Goal: Complete application form

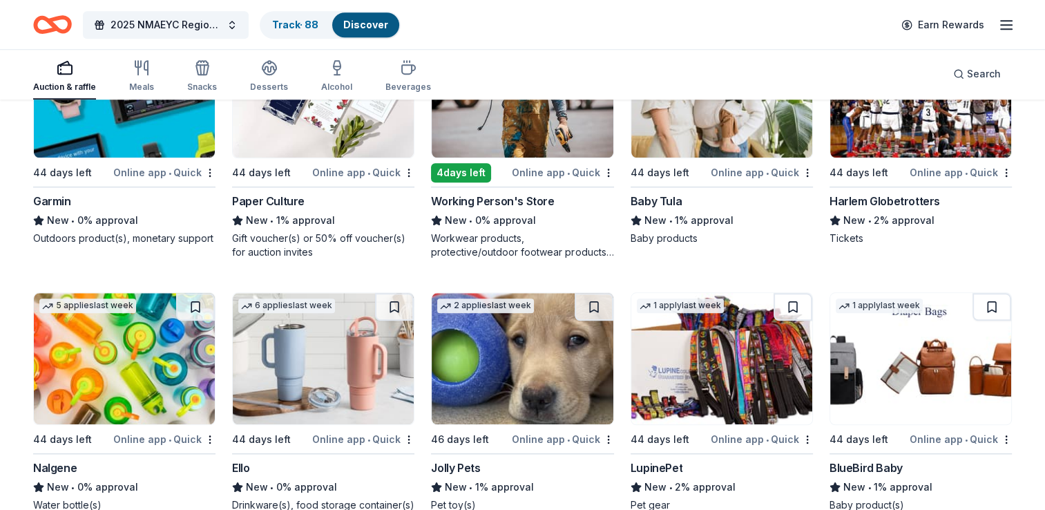
scroll to position [6559, 0]
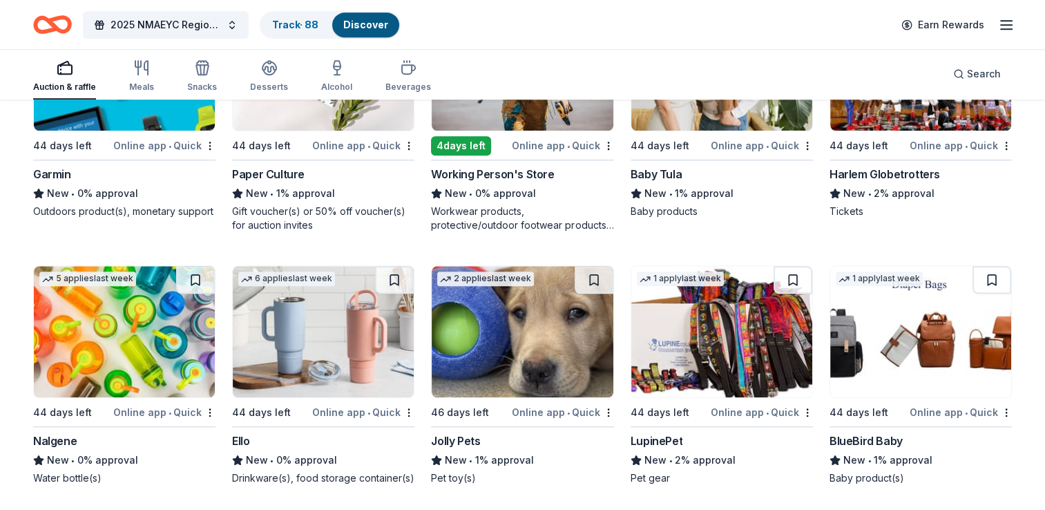
click at [120, 336] on img at bounding box center [124, 331] width 181 height 131
click at [312, 350] on img at bounding box center [323, 331] width 181 height 131
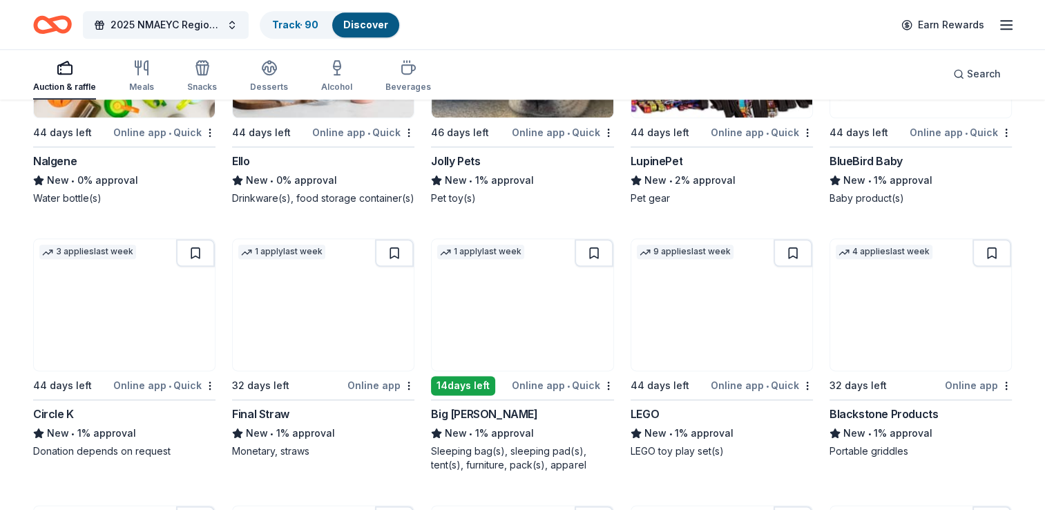
scroll to position [6821, 0]
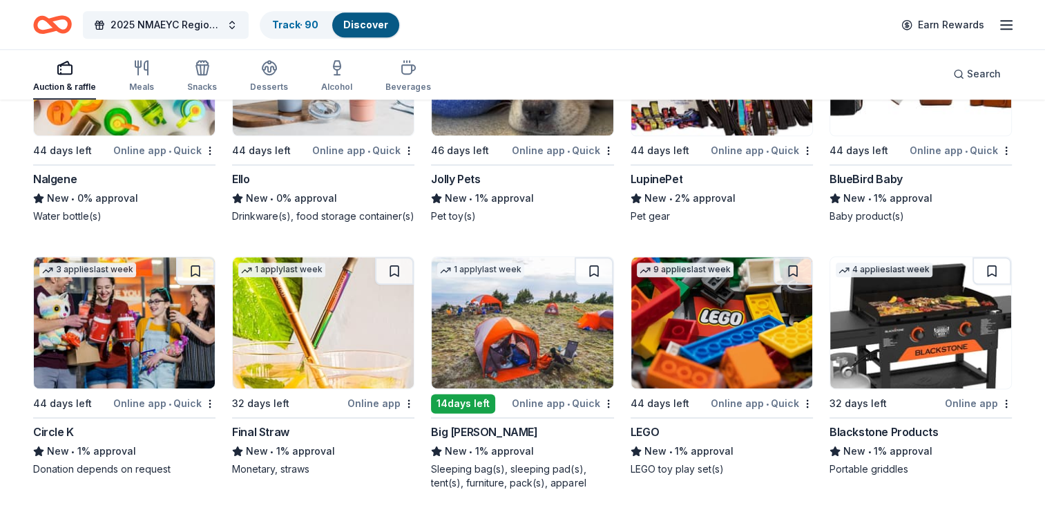
click at [318, 330] on img at bounding box center [323, 322] width 181 height 131
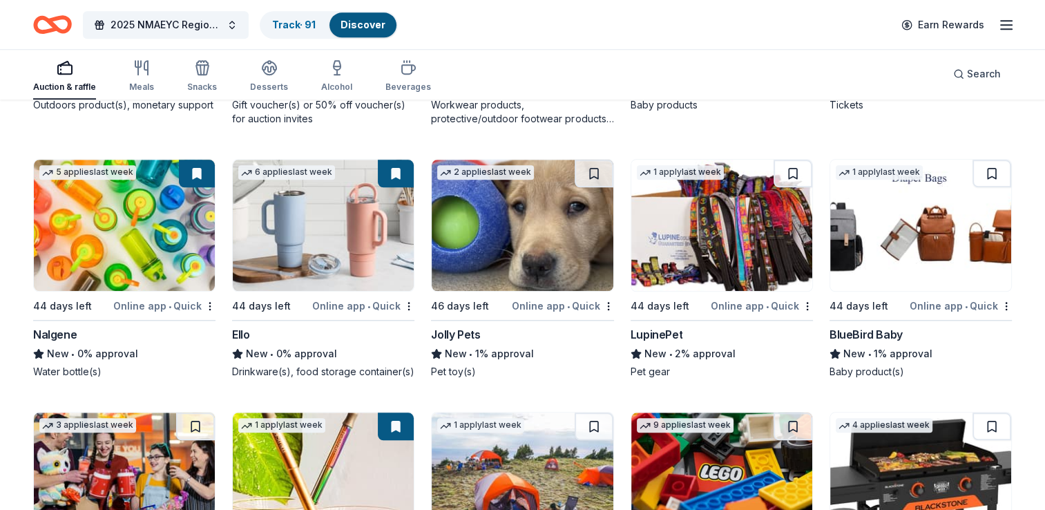
scroll to position [6710, 0]
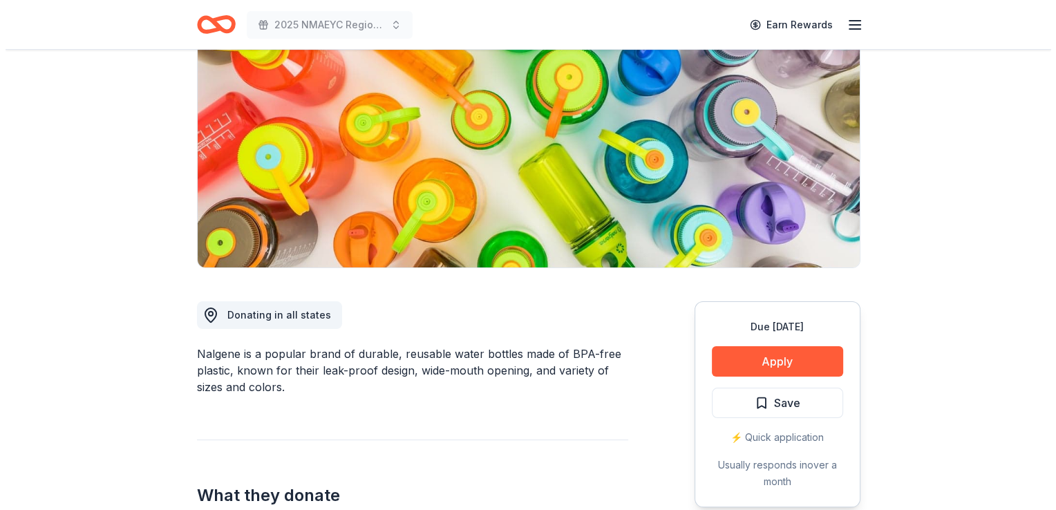
scroll to position [166, 0]
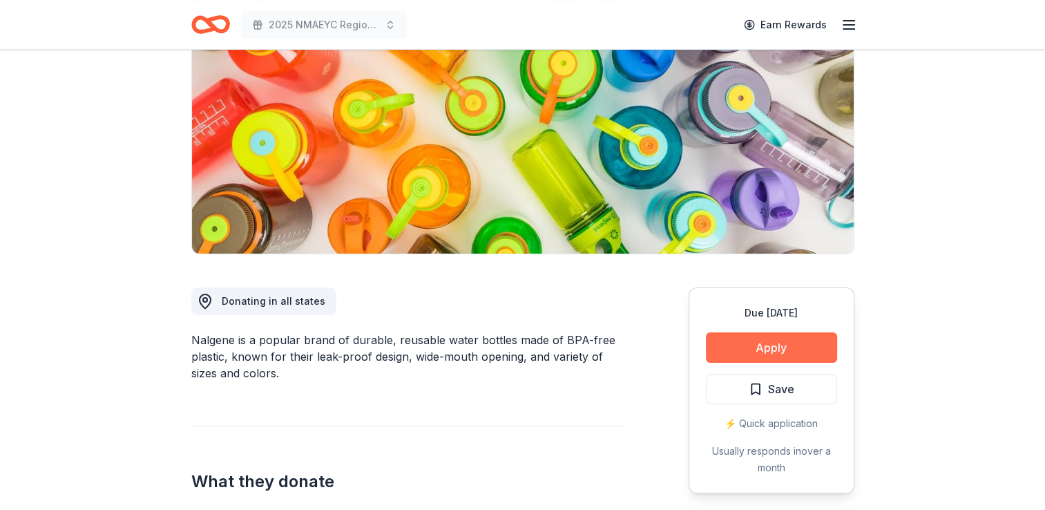
click at [759, 342] on button "Apply" at bounding box center [771, 347] width 131 height 30
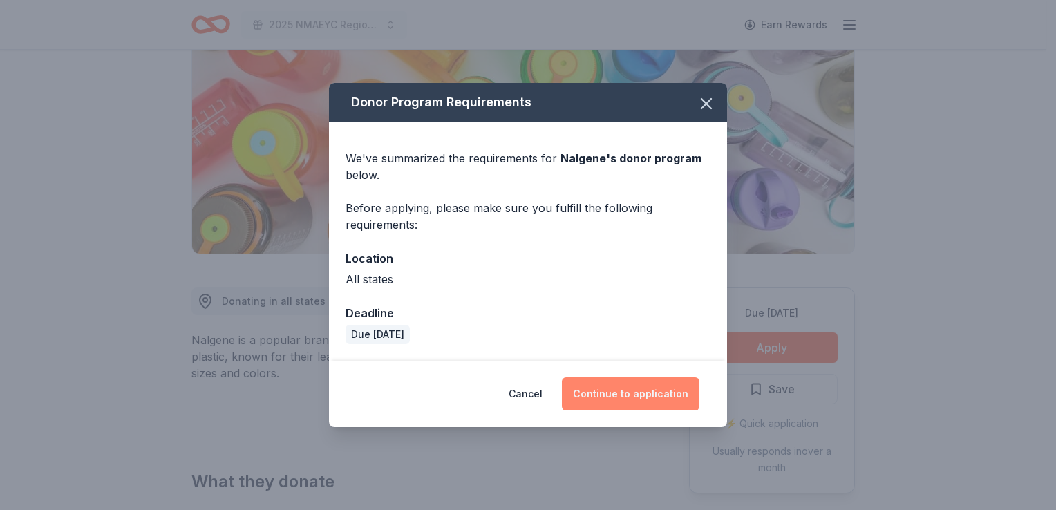
click at [611, 399] on button "Continue to application" at bounding box center [630, 393] width 137 height 33
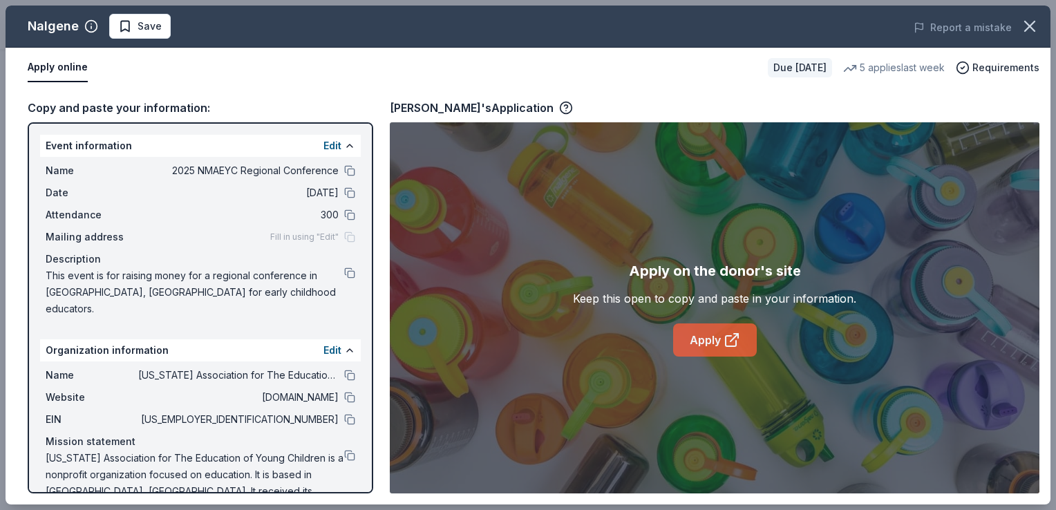
click at [696, 331] on link "Apply" at bounding box center [715, 339] width 84 height 33
click at [155, 35] on button "Save" at bounding box center [139, 26] width 61 height 25
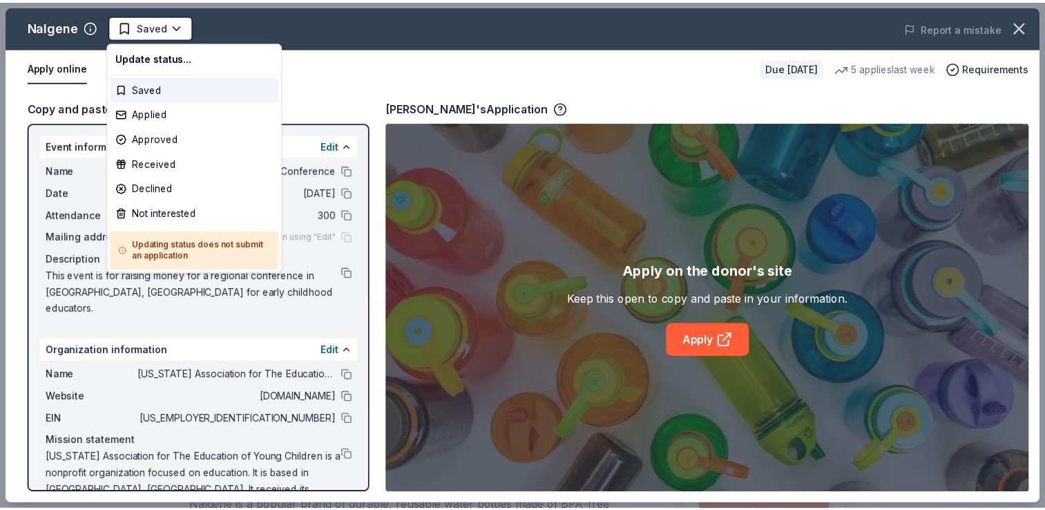
scroll to position [0, 0]
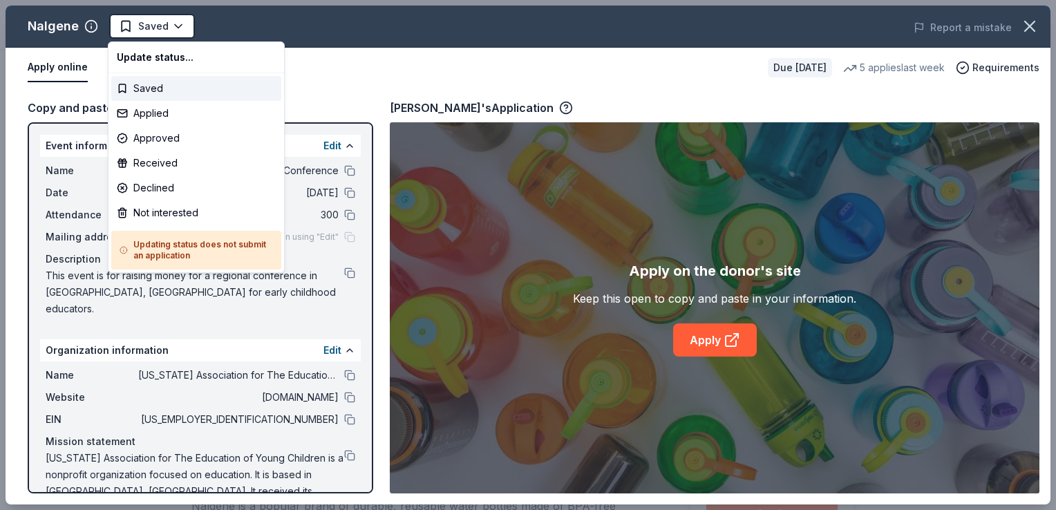
click at [155, 35] on html "2025 NMAEYC Regional Conference Saved Apply Due in 44 days Share Nalgene New 5 …" at bounding box center [528, 255] width 1056 height 510
click at [152, 112] on div "Applied" at bounding box center [196, 113] width 170 height 25
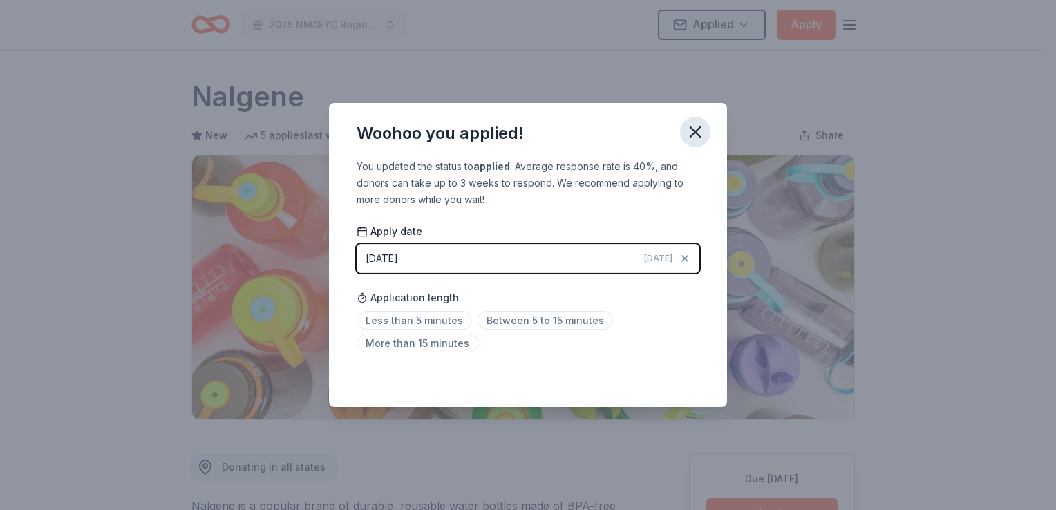
click at [693, 134] on icon "button" at bounding box center [695, 132] width 10 height 10
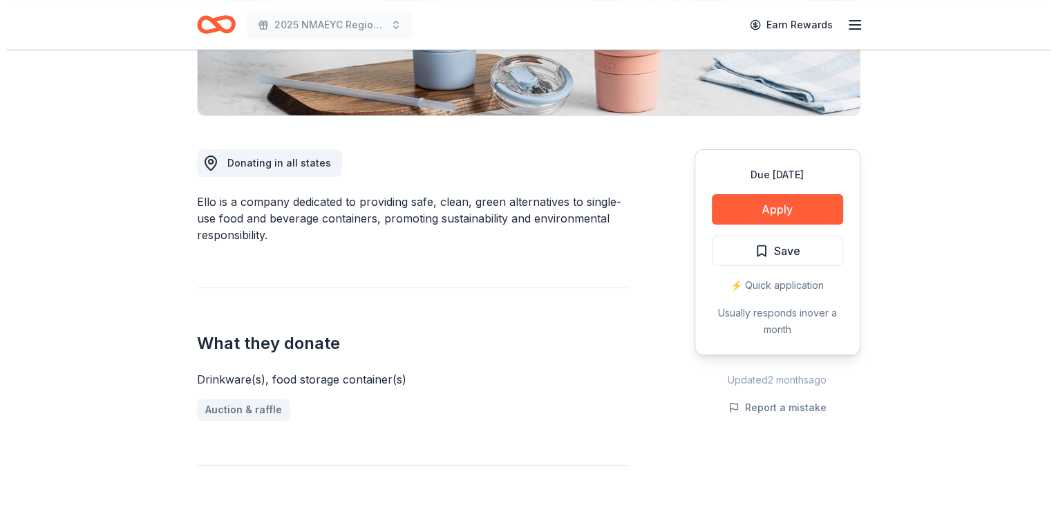
scroll to position [315, 0]
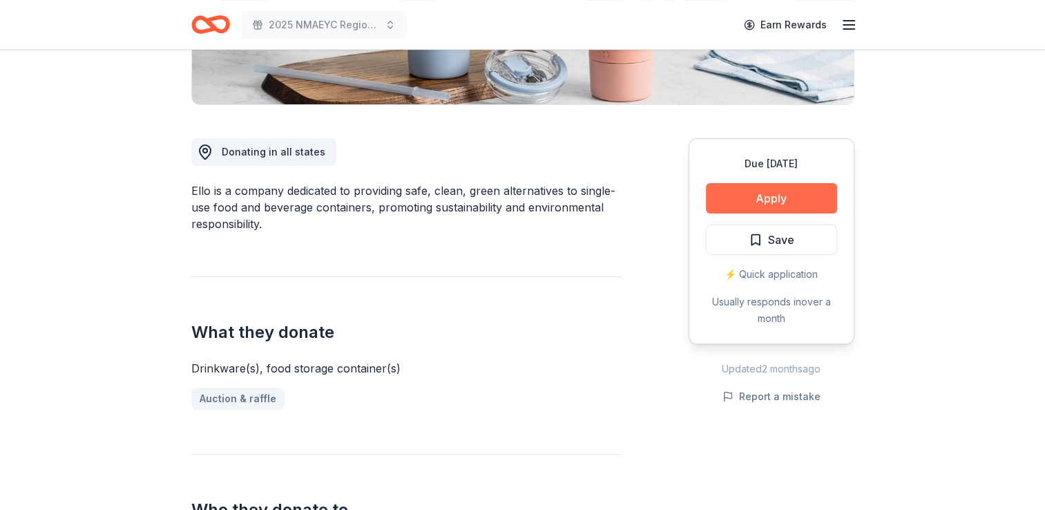
click at [782, 199] on button "Apply" at bounding box center [771, 198] width 131 height 30
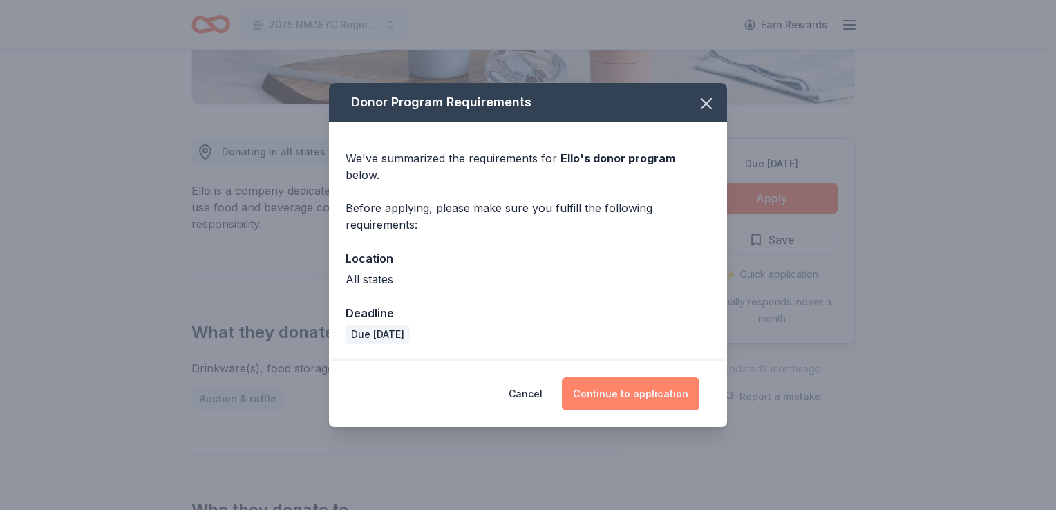
click at [622, 387] on button "Continue to application" at bounding box center [630, 393] width 137 height 33
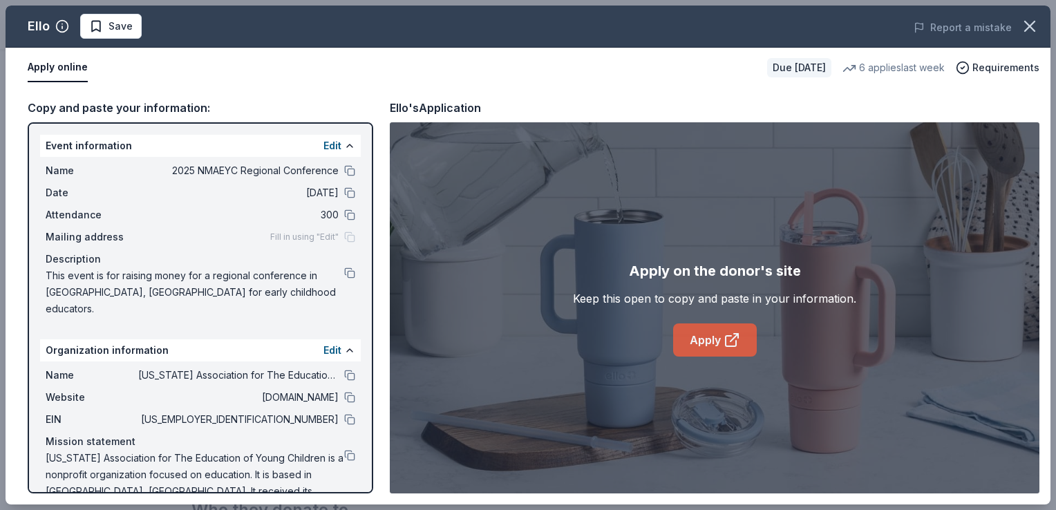
click at [683, 339] on link "Apply" at bounding box center [715, 339] width 84 height 33
click at [122, 31] on span "Save" at bounding box center [120, 26] width 24 height 17
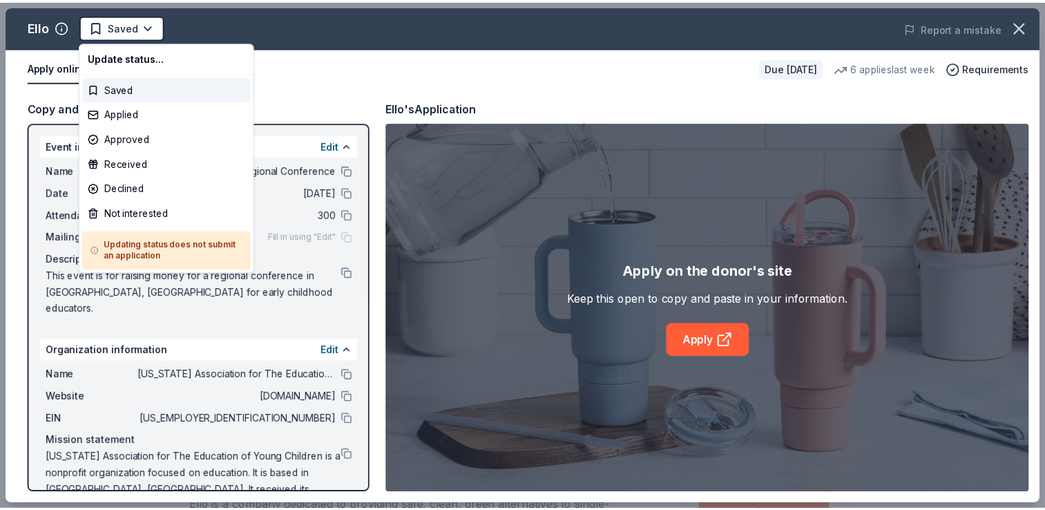
scroll to position [0, 0]
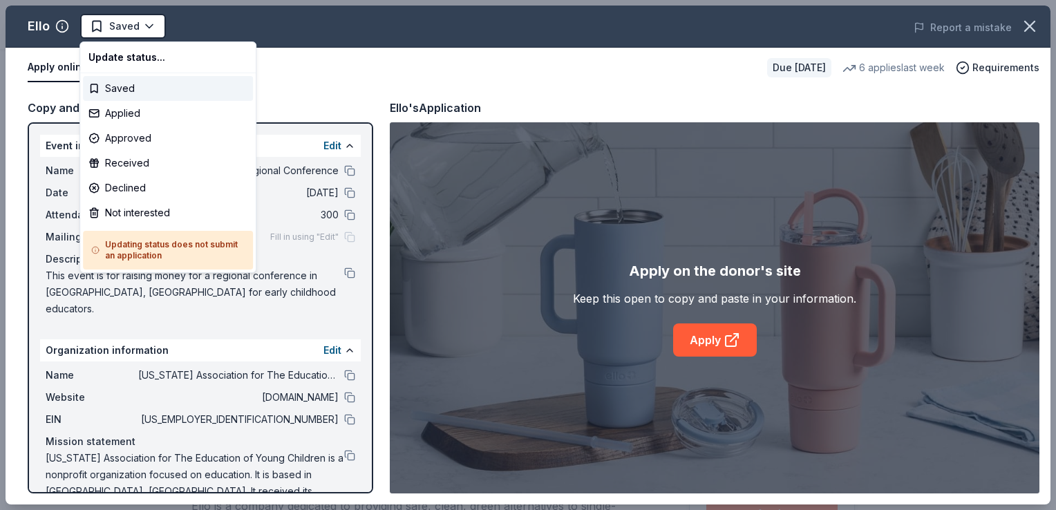
click at [122, 31] on html "2025 NMAEYC Regional Conference Saved Apply Due in 44 days Share Ello New 6 app…" at bounding box center [528, 255] width 1056 height 510
click at [116, 109] on div "Applied" at bounding box center [168, 113] width 170 height 25
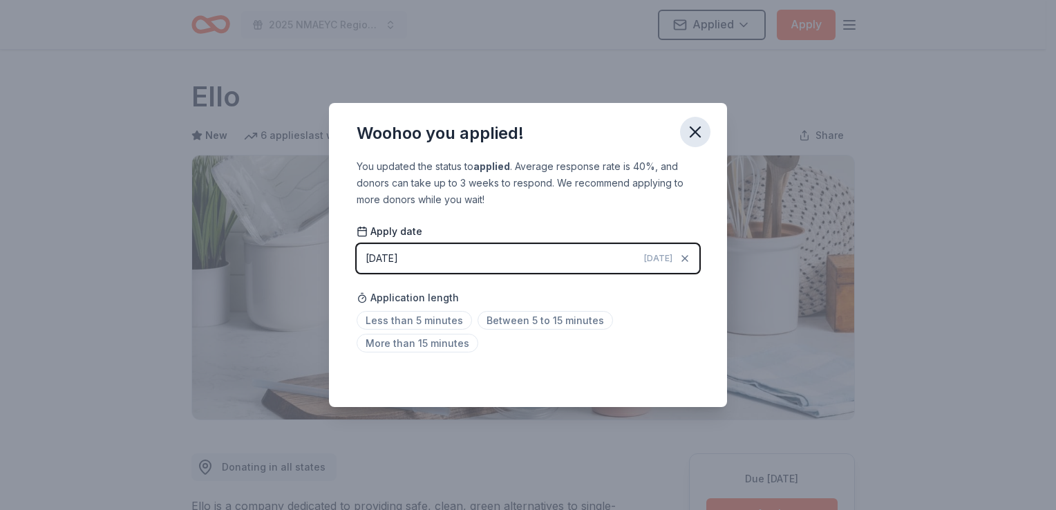
click at [690, 136] on icon "button" at bounding box center [695, 132] width 10 height 10
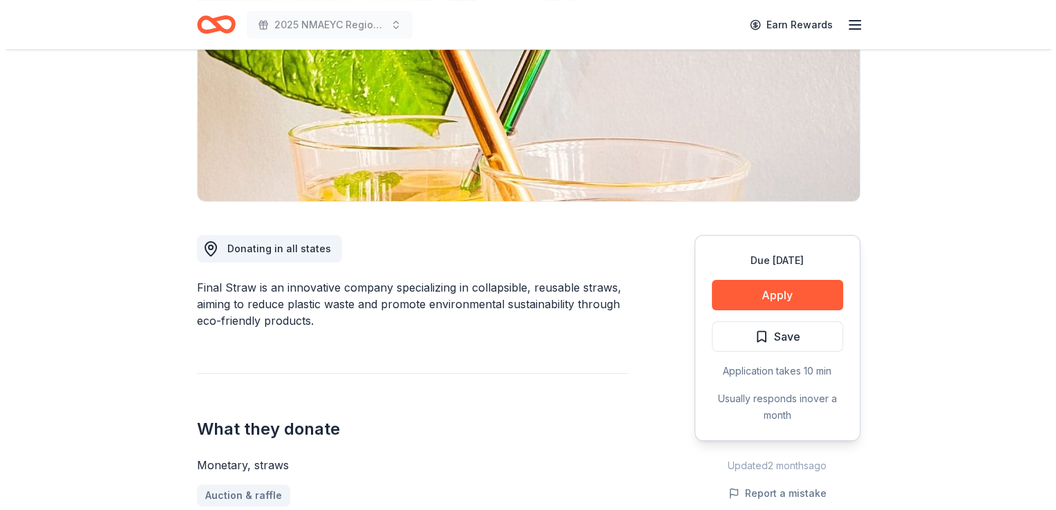
scroll to position [232, 0]
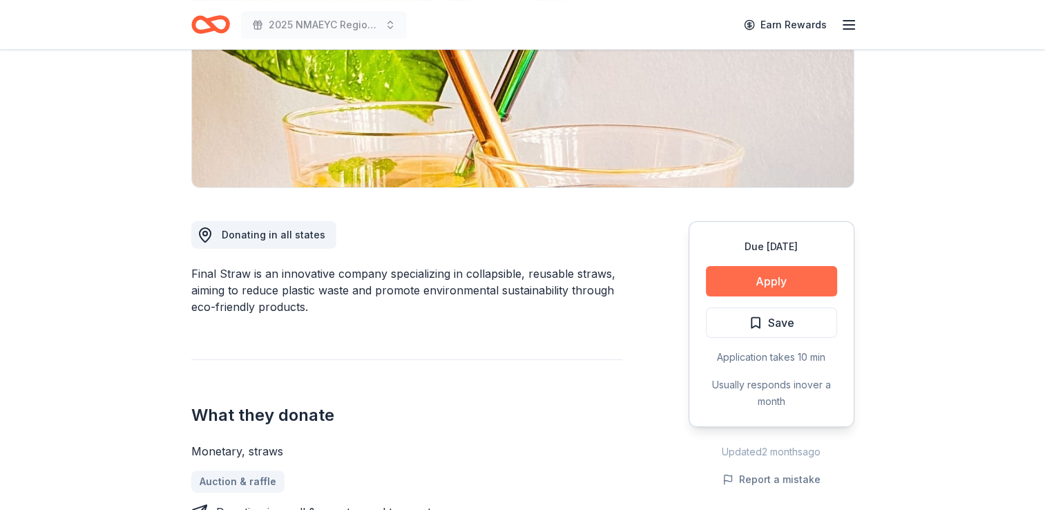
click at [745, 285] on button "Apply" at bounding box center [771, 281] width 131 height 30
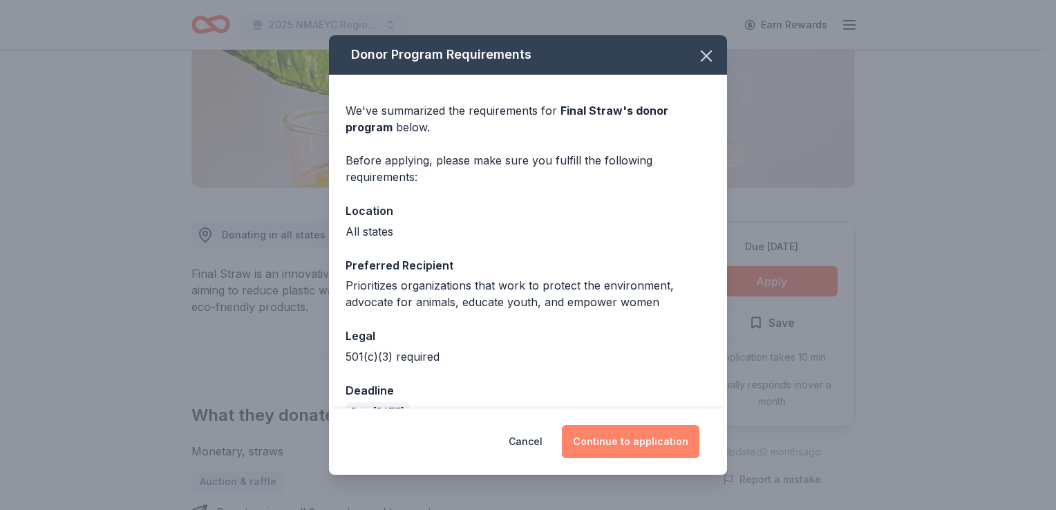
click at [608, 450] on button "Continue to application" at bounding box center [630, 441] width 137 height 33
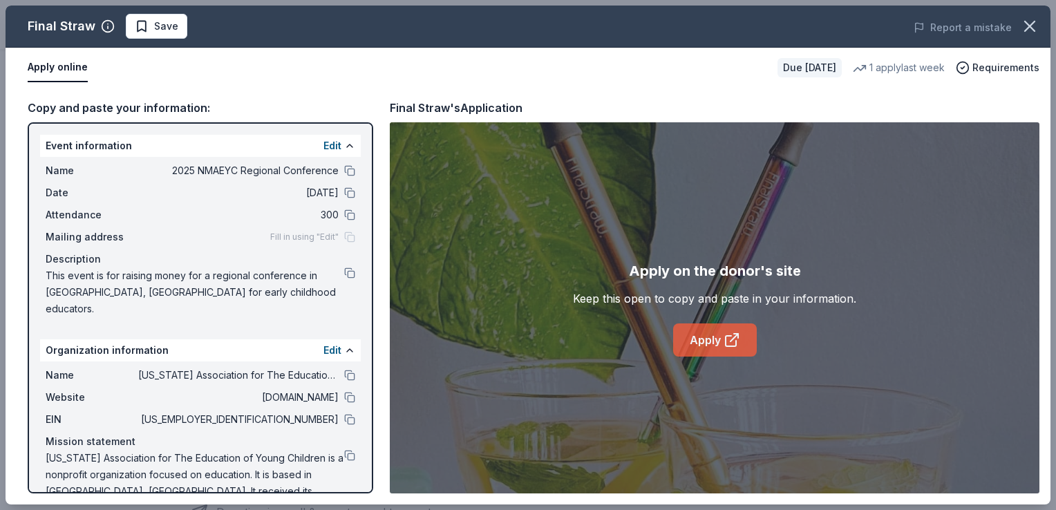
click at [694, 351] on link "Apply" at bounding box center [715, 339] width 84 height 33
click at [159, 30] on span "Save" at bounding box center [166, 26] width 24 height 17
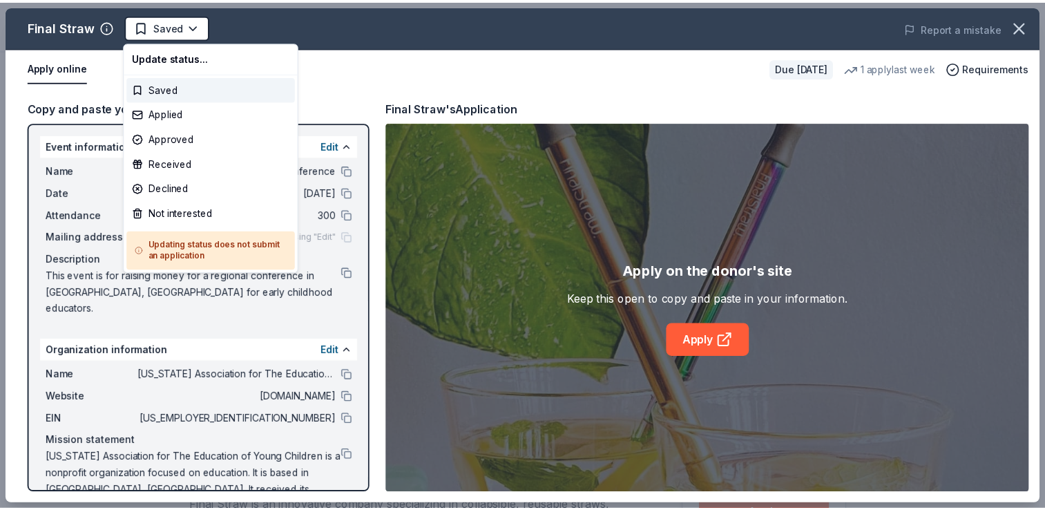
scroll to position [0, 0]
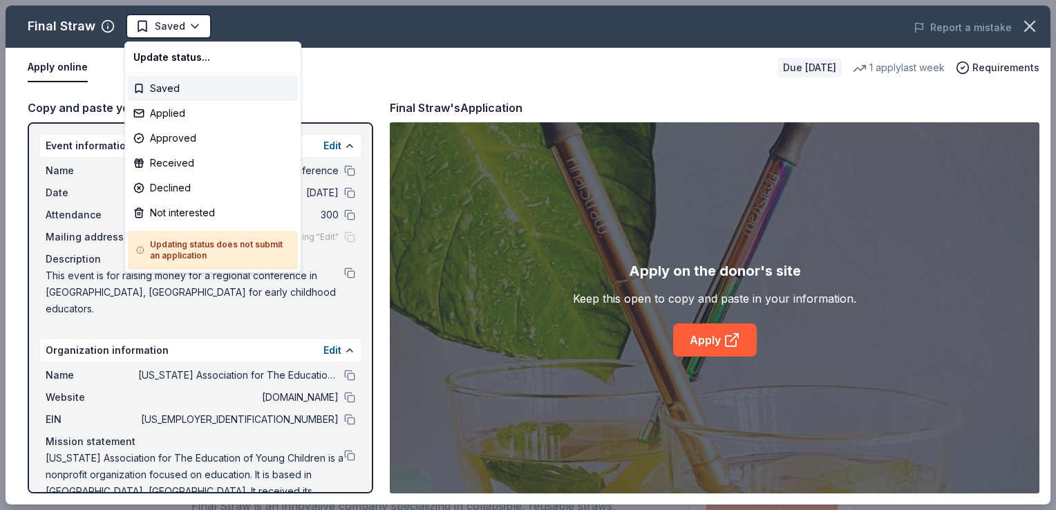
click at [159, 30] on html "2025 NMAEYC Regional Conference Saved Apply Due [DATE] Share Final Straw New 1 …" at bounding box center [528, 255] width 1056 height 510
click at [158, 112] on div "Applied" at bounding box center [213, 113] width 170 height 25
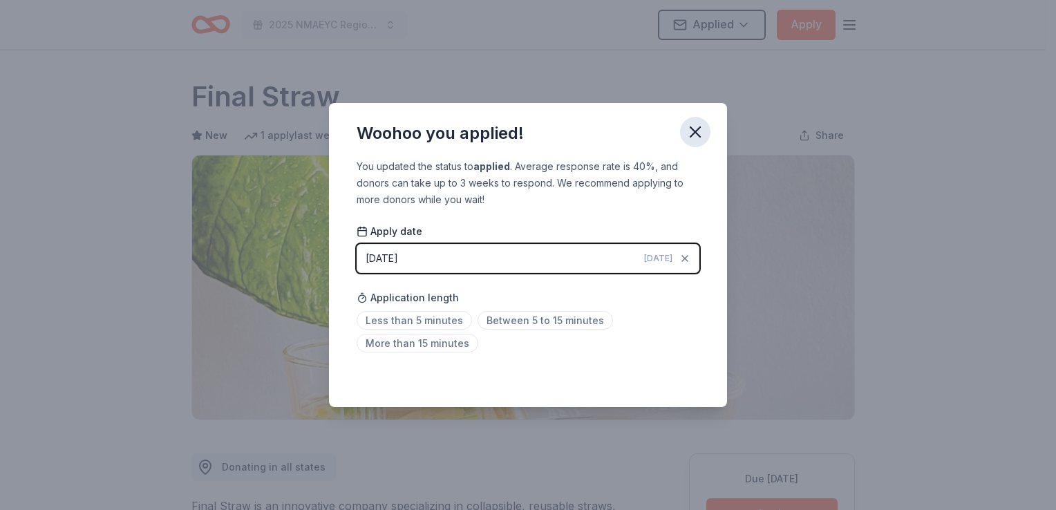
click at [688, 137] on icon "button" at bounding box center [694, 131] width 19 height 19
